Goal: Use online tool/utility: Utilize a website feature to perform a specific function

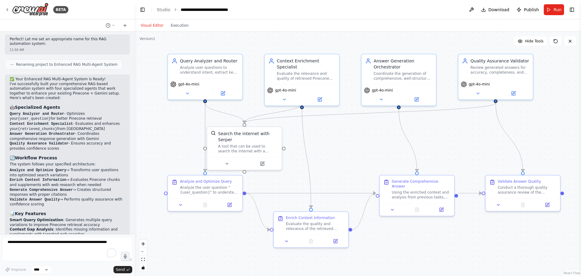
click at [441, 147] on div ".deletable-edge-delete-btn { width: 20px; height: 20px; border: 0px solid #ffff…" at bounding box center [358, 153] width 446 height 244
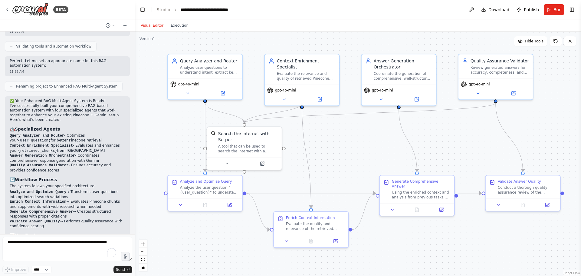
scroll to position [528, 0]
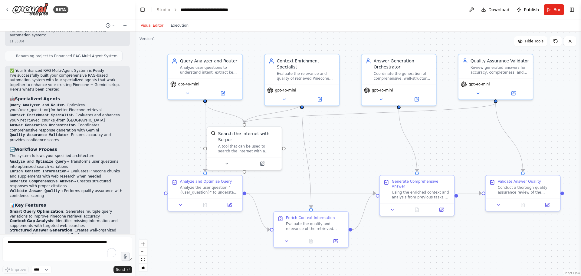
drag, startPoint x: 108, startPoint y: 115, endPoint x: 156, endPoint y: 47, distance: 83.1
click at [156, 47] on div ".deletable-edge-delete-btn { width: 20px; height: 20px; border: 0px solid #ffff…" at bounding box center [358, 153] width 446 height 244
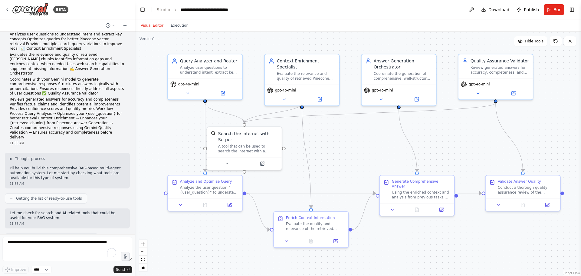
scroll to position [0, 0]
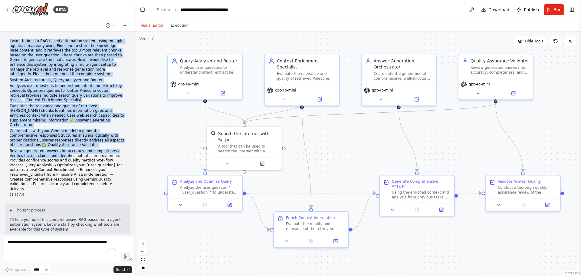
drag, startPoint x: 10, startPoint y: 40, endPoint x: 48, endPoint y: 150, distance: 116.4
type textarea "**********"
click at [49, 150] on div "I want to build a RAG-based automation system using multiple agents. I'm alread…" at bounding box center [67, 115] width 115 height 152
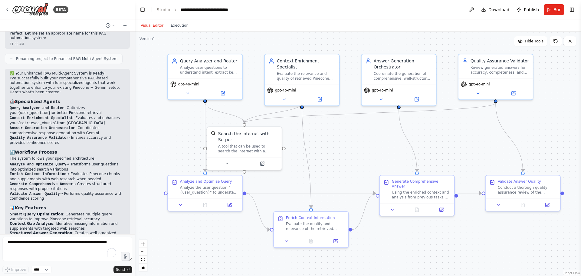
scroll to position [545, 0]
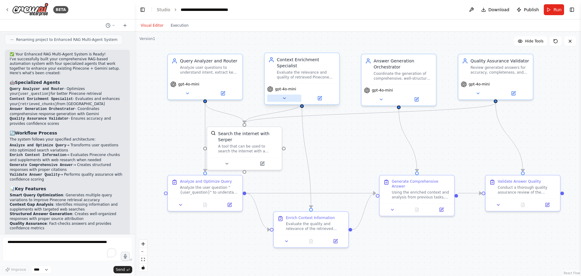
click at [284, 95] on button at bounding box center [284, 97] width 34 height 7
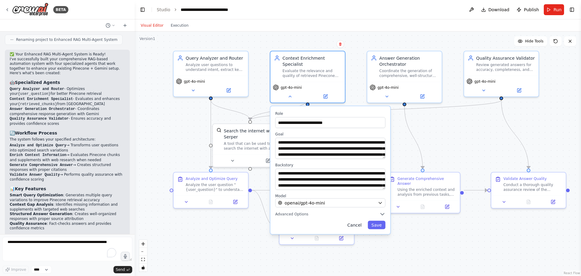
click at [358, 221] on button "Cancel" at bounding box center [354, 225] width 21 height 8
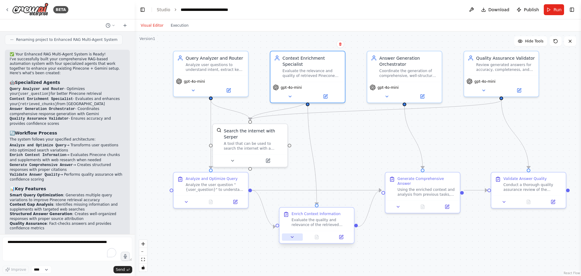
click at [289, 238] on button at bounding box center [292, 236] width 21 height 7
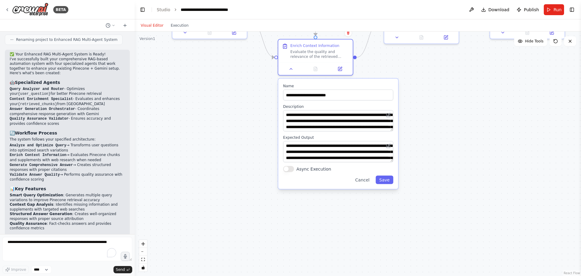
drag, startPoint x: 390, startPoint y: 237, endPoint x: 388, endPoint y: 67, distance: 169.1
click at [388, 67] on div ".deletable-edge-delete-btn { width: 20px; height: 20px; border: 0px solid #ffff…" at bounding box center [358, 153] width 446 height 244
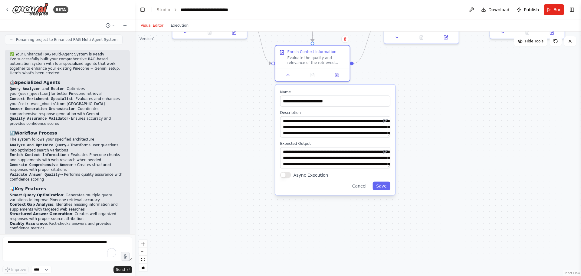
drag, startPoint x: 393, startPoint y: 132, endPoint x: 392, endPoint y: 141, distance: 9.2
click at [392, 141] on div "**********" at bounding box center [335, 140] width 120 height 110
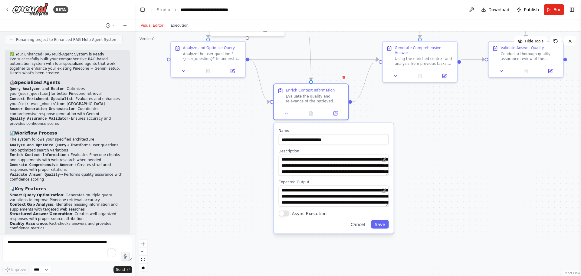
drag, startPoint x: 439, startPoint y: 118, endPoint x: 438, endPoint y: 156, distance: 38.5
click at [438, 156] on div ".deletable-edge-delete-btn { width: 20px; height: 20px; border: 0px solid #ffff…" at bounding box center [358, 153] width 446 height 244
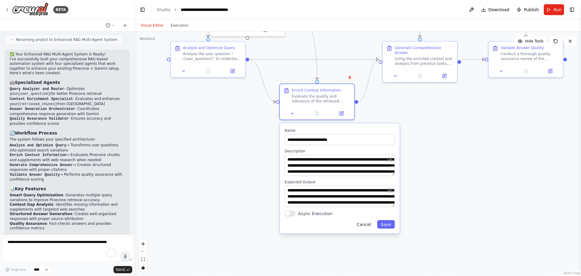
drag, startPoint x: 363, startPoint y: 225, endPoint x: 368, endPoint y: 225, distance: 5.5
click at [368, 225] on button "Cancel" at bounding box center [363, 224] width 21 height 8
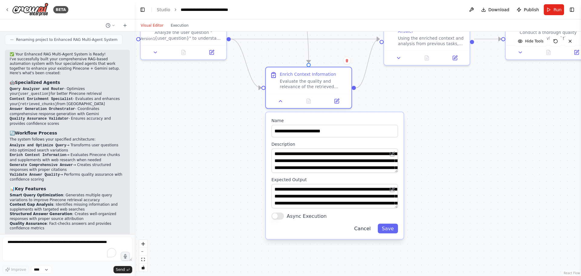
click at [364, 229] on button "Cancel" at bounding box center [362, 228] width 25 height 10
click at [366, 228] on button "Cancel" at bounding box center [362, 228] width 25 height 10
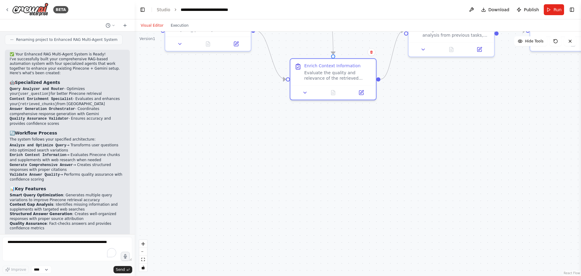
drag, startPoint x: 255, startPoint y: 185, endPoint x: 278, endPoint y: 176, distance: 25.1
click at [279, 177] on div ".deletable-edge-delete-btn { width: 20px; height: 20px; border: 0px solid #ffff…" at bounding box center [358, 153] width 446 height 244
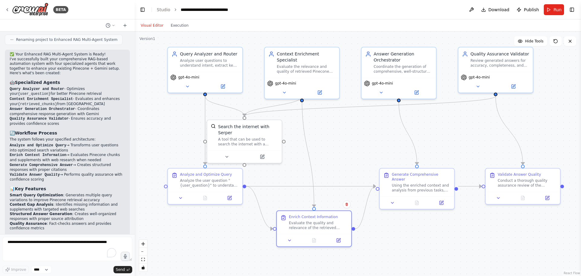
drag, startPoint x: 370, startPoint y: 167, endPoint x: 491, endPoint y: 287, distance: 170.9
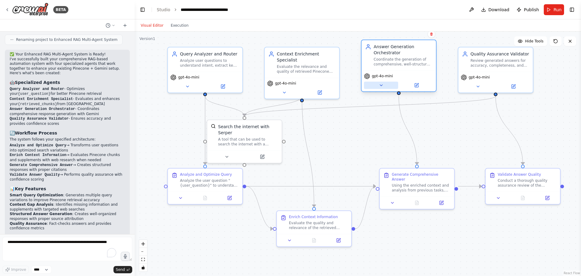
drag, startPoint x: 385, startPoint y: 92, endPoint x: 385, endPoint y: 89, distance: 3.6
click at [385, 89] on button at bounding box center [381, 84] width 34 height 7
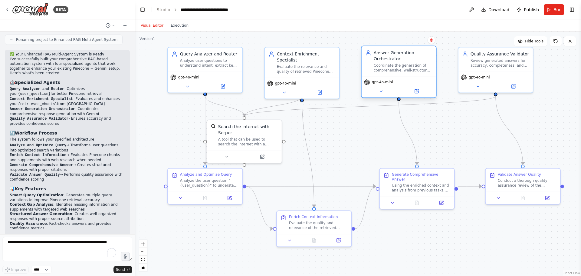
drag, startPoint x: 415, startPoint y: 62, endPoint x: 415, endPoint y: 66, distance: 3.9
click at [415, 66] on div "Coordinate the generation of comprehensive, well-structured responses that dire…" at bounding box center [403, 68] width 59 height 10
click at [396, 198] on button at bounding box center [392, 201] width 21 height 7
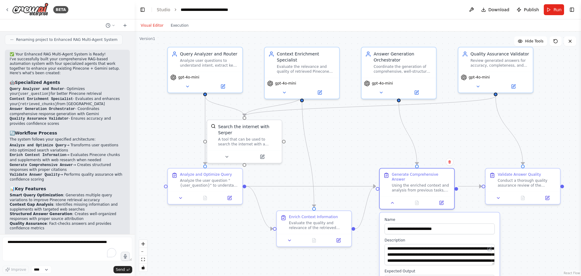
click at [374, 141] on div ".deletable-edge-delete-btn { width: 20px; height: 20px; border: 0px solid #ffff…" at bounding box center [358, 153] width 446 height 244
click at [436, 146] on div ".deletable-edge-delete-btn { width: 20px; height: 20px; border: 0px solid #ffff…" at bounding box center [358, 153] width 446 height 244
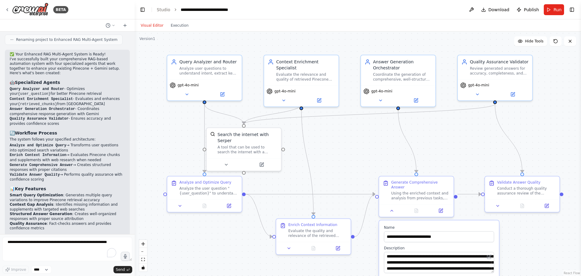
drag, startPoint x: 477, startPoint y: 119, endPoint x: 476, endPoint y: 126, distance: 7.9
click at [476, 126] on div ".deletable-edge-delete-btn { width: 20px; height: 20px; border: 0px solid #ffff…" at bounding box center [358, 153] width 446 height 244
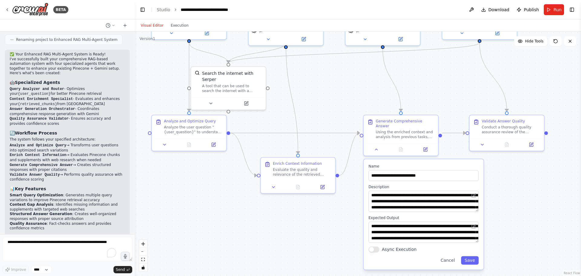
drag, startPoint x: 462, startPoint y: 143, endPoint x: 442, endPoint y: 266, distance: 124.8
click at [447, 83] on div ".deletable-edge-delete-btn { width: 20px; height: 20px; border: 0px solid #ffff…" at bounding box center [358, 153] width 446 height 244
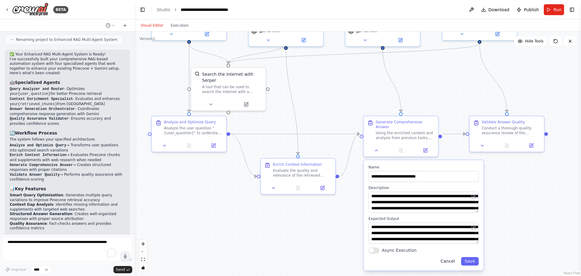
click at [451, 257] on button "Cancel" at bounding box center [447, 261] width 21 height 8
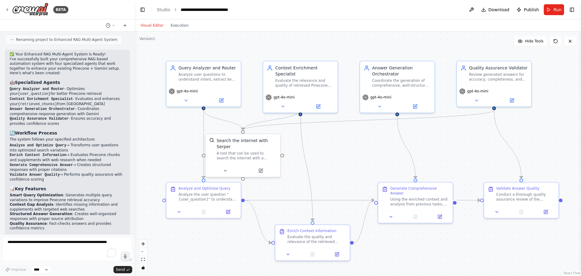
drag, startPoint x: 468, startPoint y: 178, endPoint x: 480, endPoint y: 237, distance: 60.2
click at [480, 237] on div ".deletable-edge-delete-btn { width: 20px; height: 20px; border: 0px solid #ffff…" at bounding box center [358, 153] width 446 height 244
drag, startPoint x: 245, startPoint y: 151, endPoint x: 262, endPoint y: 150, distance: 17.3
click at [262, 150] on div "A tool that can be used to search the internet with a search_query. Supports di…" at bounding box center [262, 154] width 60 height 10
click at [284, 104] on div "gpt-4o-mini" at bounding box center [300, 100] width 74 height 21
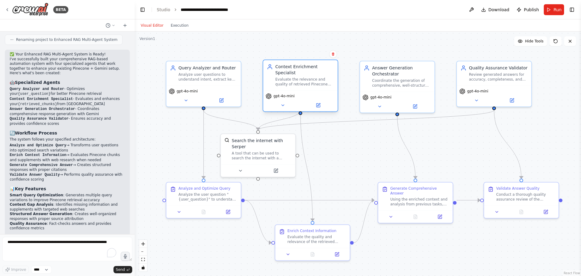
click at [284, 103] on div "gpt-4o-mini" at bounding box center [300, 100] width 74 height 21
click at [284, 102] on button at bounding box center [283, 104] width 34 height 7
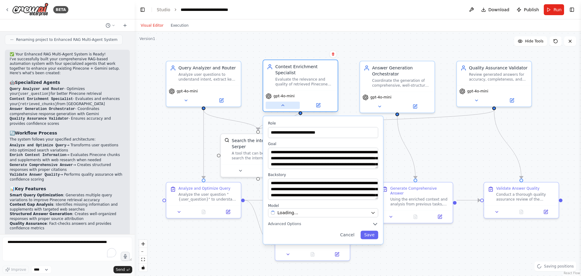
click at [284, 102] on button at bounding box center [283, 104] width 34 height 7
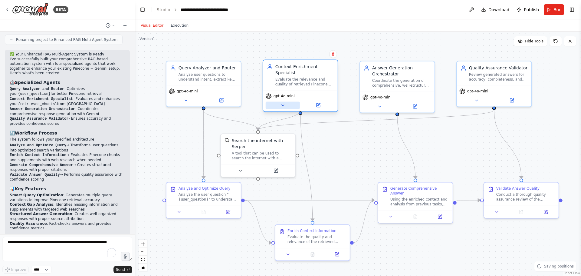
click at [284, 102] on button at bounding box center [283, 104] width 34 height 7
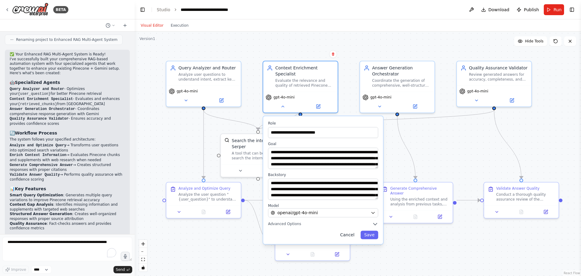
click at [348, 230] on button "Cancel" at bounding box center [346, 234] width 21 height 8
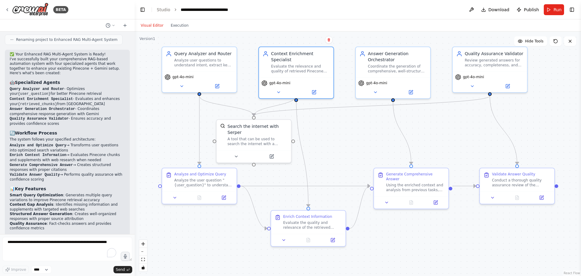
drag, startPoint x: 172, startPoint y: 162, endPoint x: 168, endPoint y: 150, distance: 12.3
click at [168, 150] on div ".deletable-edge-delete-btn { width: 20px; height: 20px; border: 0px solid #ffff…" at bounding box center [358, 153] width 446 height 244
click at [238, 135] on div "A tool that can be used to search the internet with a search_query. Supports di…" at bounding box center [258, 140] width 60 height 10
drag, startPoint x: 257, startPoint y: 141, endPoint x: 254, endPoint y: 137, distance: 4.7
click at [254, 137] on div "Search the internet with Serper A tool that can be used to search the internet …" at bounding box center [254, 133] width 74 height 30
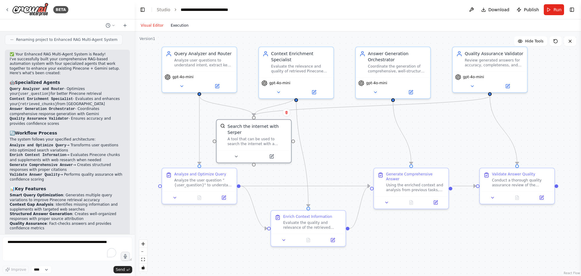
click at [174, 25] on button "Execution" at bounding box center [179, 25] width 25 height 7
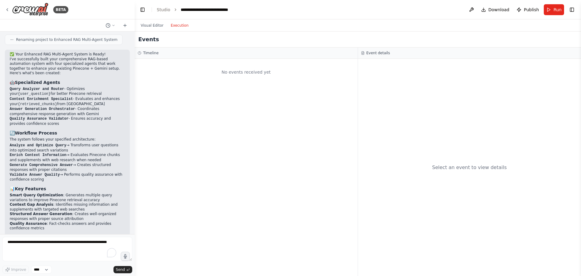
click at [160, 29] on div "Visual Editor Execution" at bounding box center [164, 25] width 55 height 12
click at [159, 27] on button "Visual Editor" at bounding box center [152, 25] width 30 height 7
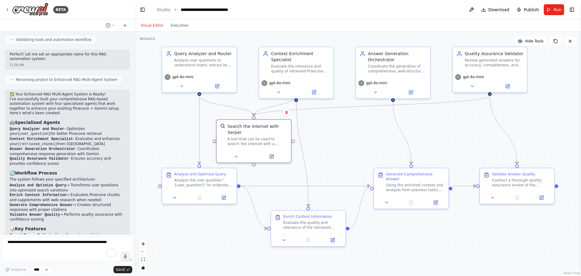
scroll to position [589, 0]
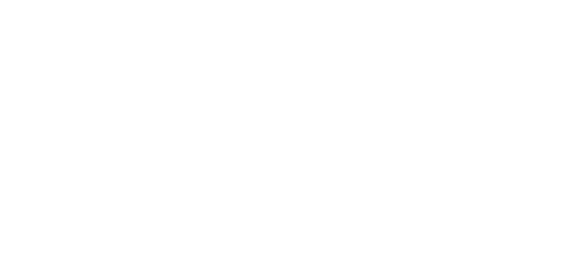
scroll to position [1114, 0]
